Goal: Transaction & Acquisition: Book appointment/travel/reservation

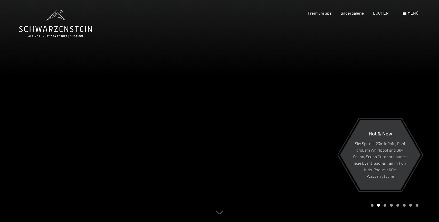
click at [410, 14] on span "Menü" at bounding box center [412, 13] width 11 height 5
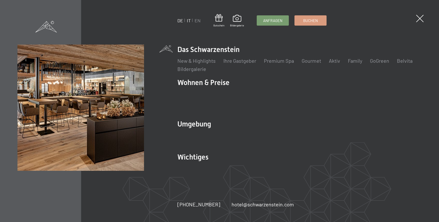
click at [190, 22] on link "IT" at bounding box center [189, 21] width 4 height 6
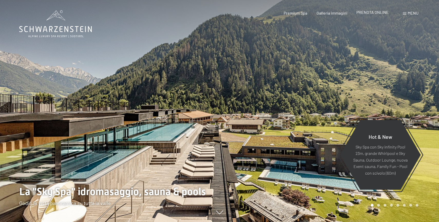
click at [366, 13] on span "PRENOTA ONLINE" at bounding box center [372, 12] width 32 height 5
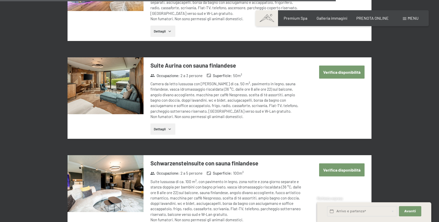
scroll to position [1365, 0]
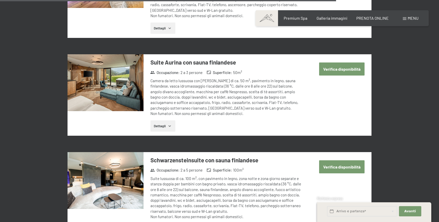
click at [329, 161] on button "Verifica disponibilità" at bounding box center [341, 167] width 45 height 13
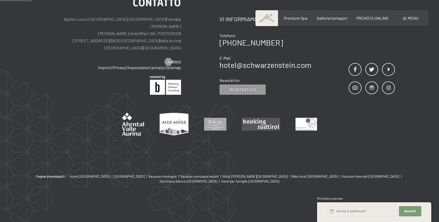
scroll to position [126, 0]
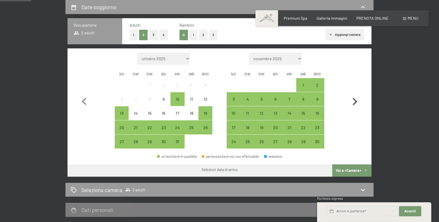
click at [354, 102] on icon "button" at bounding box center [354, 101] width 15 height 15
select select "2025-11-01"
select select "2025-12-01"
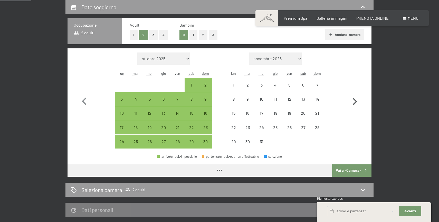
click at [354, 102] on icon "button" at bounding box center [354, 101] width 15 height 15
select select "2025-12-01"
select select "2026-01-01"
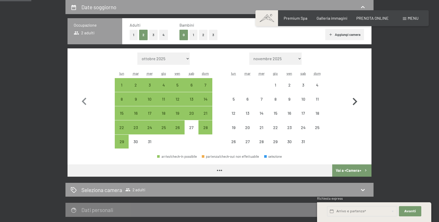
select select "2025-12-01"
select select "2026-01-01"
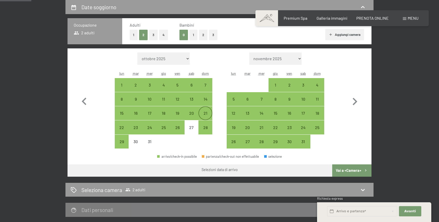
click at [206, 116] on div "21" at bounding box center [205, 117] width 13 height 13
select select "2025-12-01"
select select "2026-01-01"
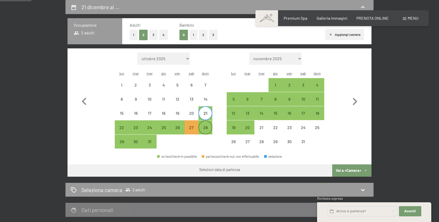
click at [207, 129] on div "28" at bounding box center [205, 132] width 13 height 13
select select "2025-12-01"
select select "2026-01-01"
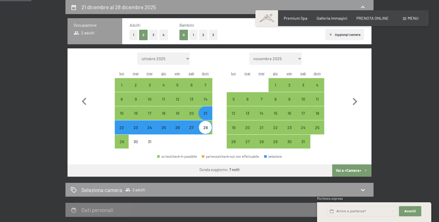
click at [352, 169] on button "Vai a «Camera»" at bounding box center [351, 171] width 39 height 12
select select "2025-12-01"
select select "2026-01-01"
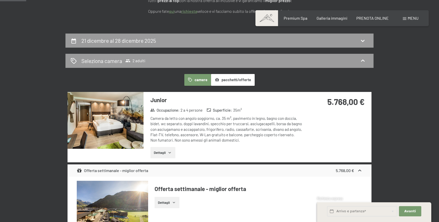
scroll to position [89, 0]
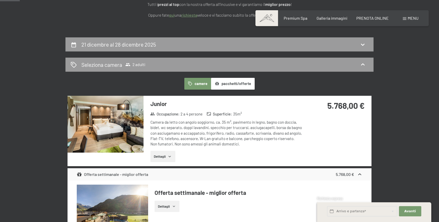
click at [168, 155] on icon "button" at bounding box center [169, 157] width 4 height 4
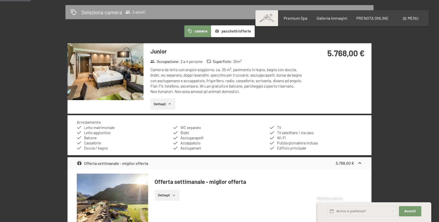
scroll to position [140, 0]
